Goal: Browse casually: Explore the website without a specific task or goal

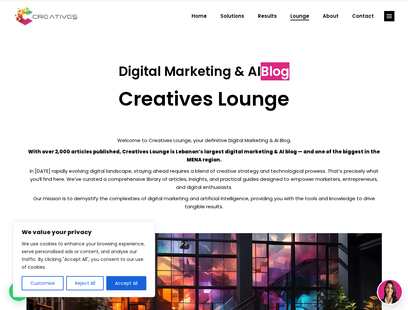
click at [204, 155] on p "With over 2,000 articles published, Creatives Lounge is Lebanon’s largest digit…" at bounding box center [203, 156] width 355 height 16
click at [42, 283] on button "Customise" at bounding box center [43, 283] width 42 height 14
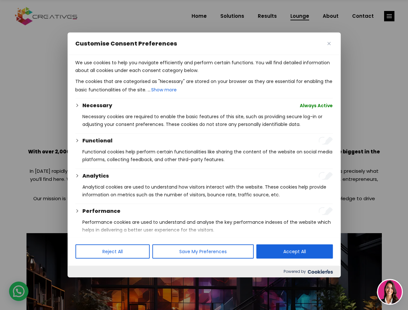
click at [85, 283] on div at bounding box center [204, 155] width 408 height 310
click at [126, 283] on div at bounding box center [204, 155] width 408 height 310
click at [389, 16] on div at bounding box center [204, 155] width 408 height 310
click at [390, 292] on img at bounding box center [390, 292] width 24 height 24
